Goal: Task Accomplishment & Management: Manage account settings

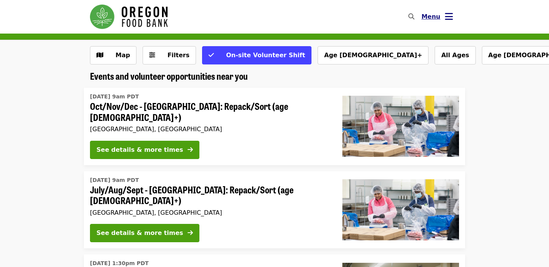
click at [447, 20] on icon "bars icon" at bounding box center [449, 16] width 8 height 11
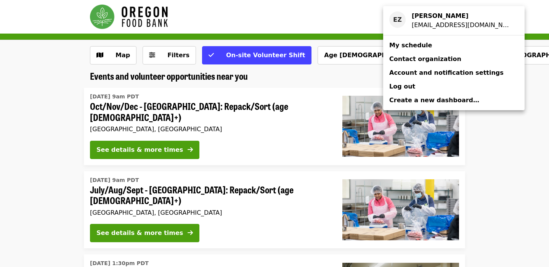
click at [434, 45] on link "My schedule" at bounding box center [453, 46] width 141 height 14
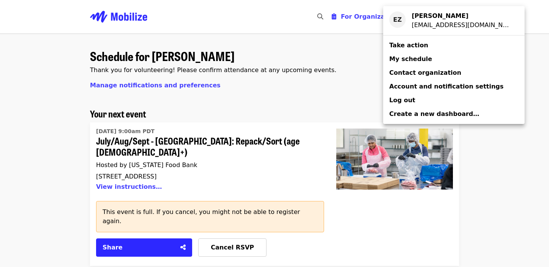
click at [504, 186] on div "Account menu" at bounding box center [274, 133] width 549 height 267
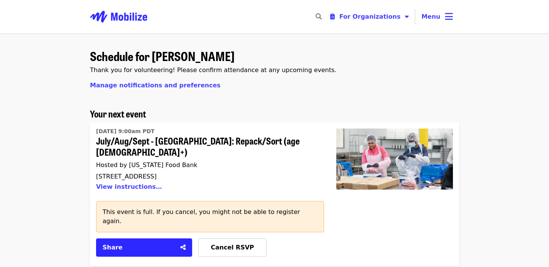
click at [366, 92] on div "Schedule for [PERSON_NAME] Thank you for volunteering! Please confirm attendanc…" at bounding box center [274, 75] width 369 height 65
click at [441, 24] on button "Menu" at bounding box center [437, 17] width 44 height 18
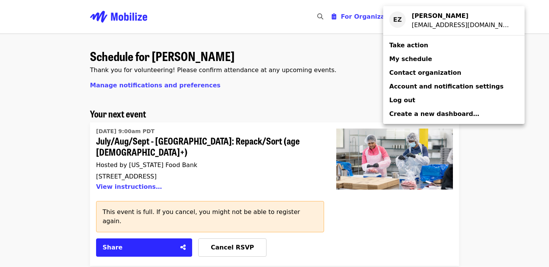
click at [341, 64] on div "Account menu" at bounding box center [274, 133] width 549 height 267
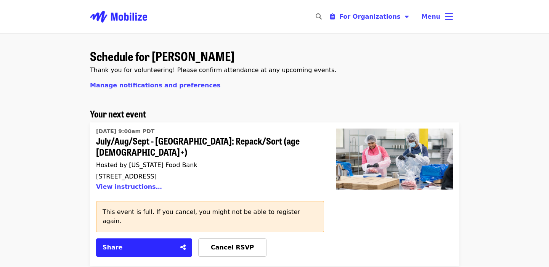
click at [385, 79] on div "Schedule for [PERSON_NAME] Thank you for volunteering! Please confirm attendanc…" at bounding box center [274, 75] width 369 height 65
drag, startPoint x: 238, startPoint y: 68, endPoint x: 340, endPoint y: 69, distance: 101.8
click at [340, 69] on p "Thank you for volunteering! Please confirm attendance at any upcoming events." at bounding box center [274, 70] width 369 height 9
click at [188, 45] on div "Schedule for [PERSON_NAME] Thank you for volunteering! Please confirm attendanc…" at bounding box center [274, 75] width 369 height 65
click at [235, 244] on span "Cancel RSVP" at bounding box center [232, 247] width 43 height 7
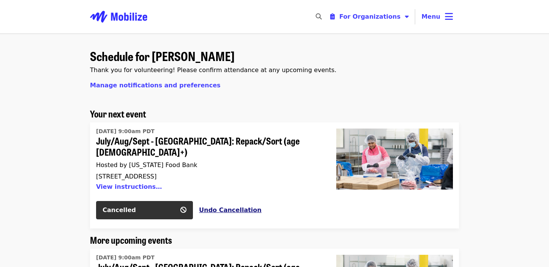
click at [220, 205] on button "Undo Cancellation" at bounding box center [230, 209] width 63 height 9
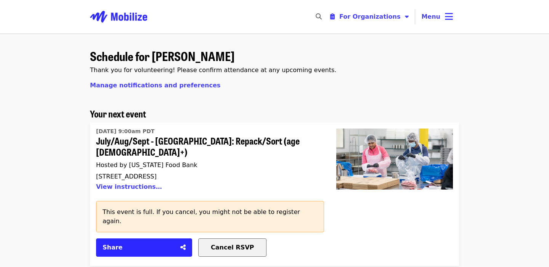
click at [221, 244] on span "Cancel RSVP" at bounding box center [232, 247] width 43 height 7
